Goal: Information Seeking & Learning: Learn about a topic

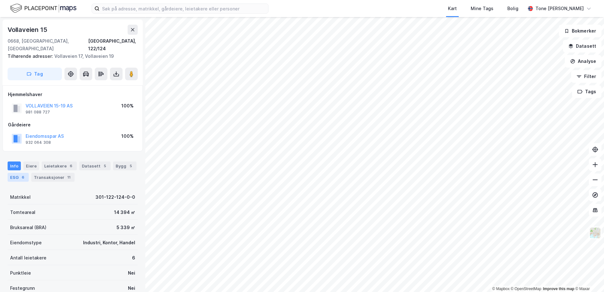
click at [17, 173] on div "ESG 6" at bounding box center [18, 177] width 21 height 9
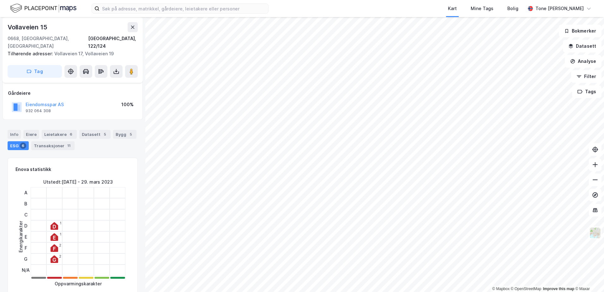
scroll to position [63, 0]
